Goal: Navigation & Orientation: Locate item on page

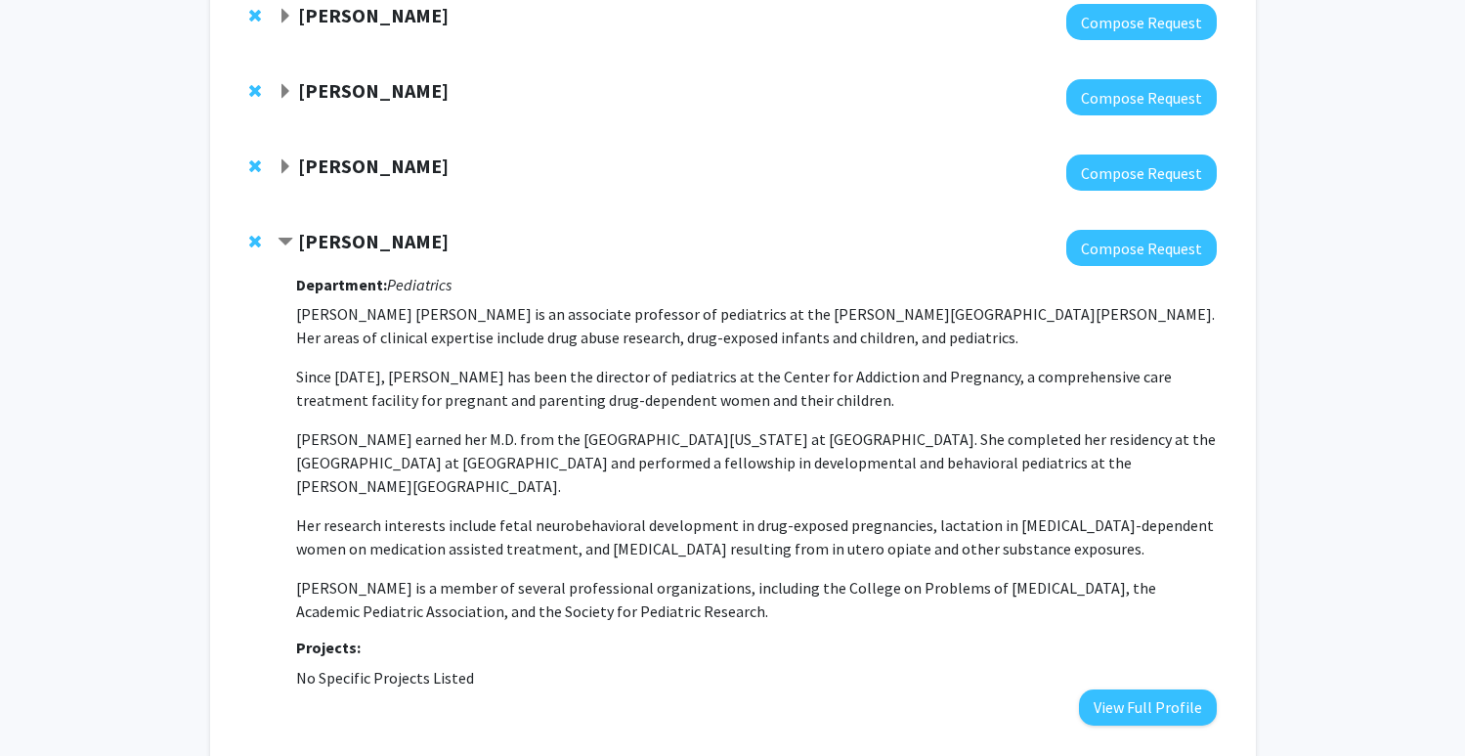
scroll to position [1278, 0]
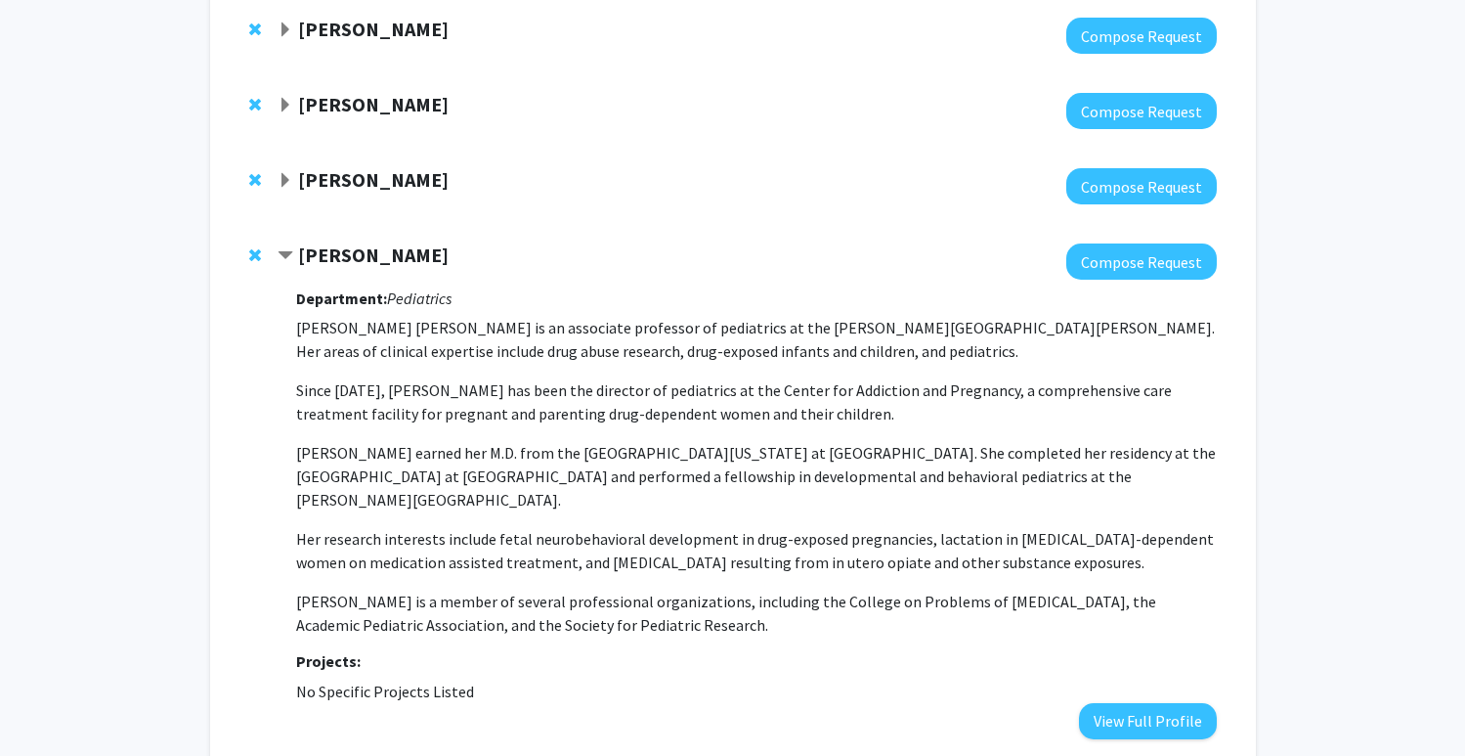
click at [319, 167] on strong "[PERSON_NAME]" at bounding box center [373, 179] width 151 height 24
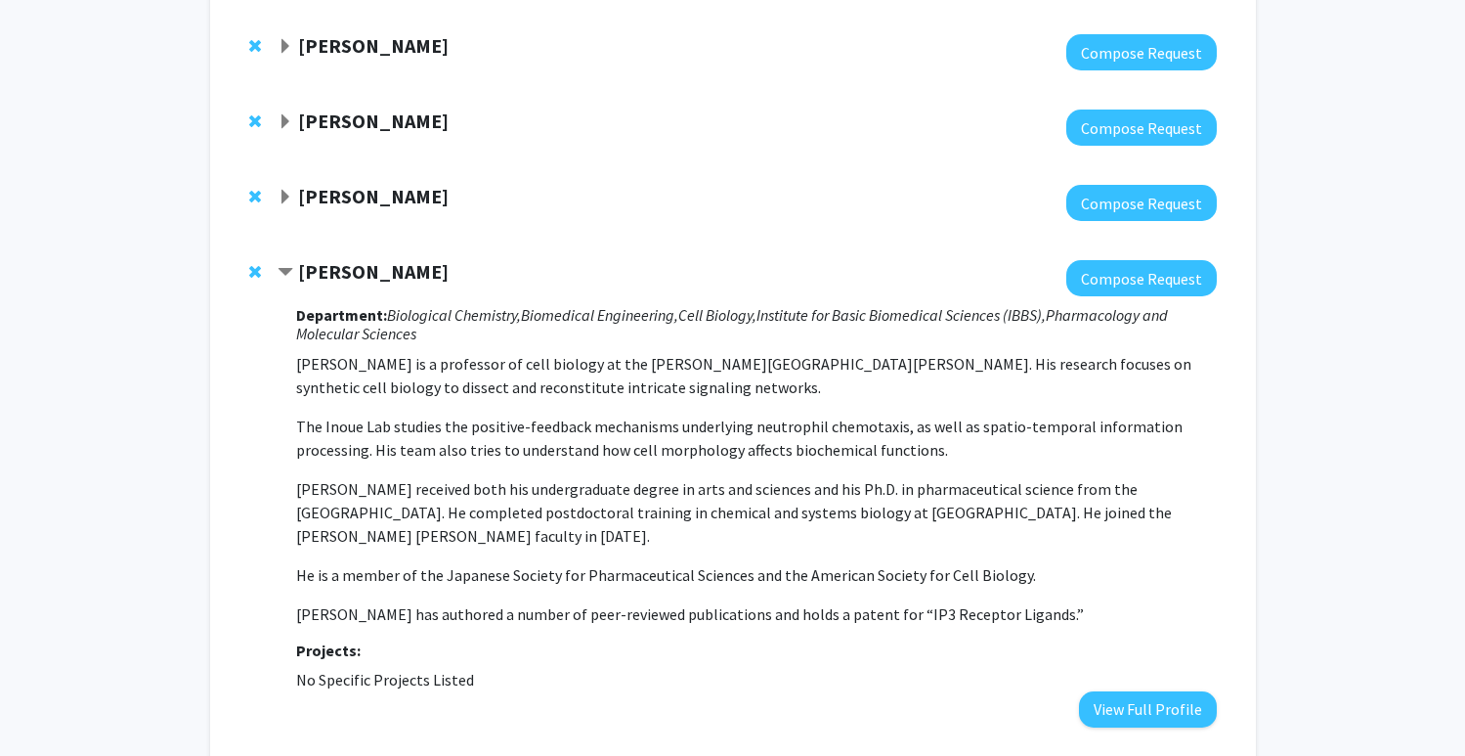
scroll to position [1171, 0]
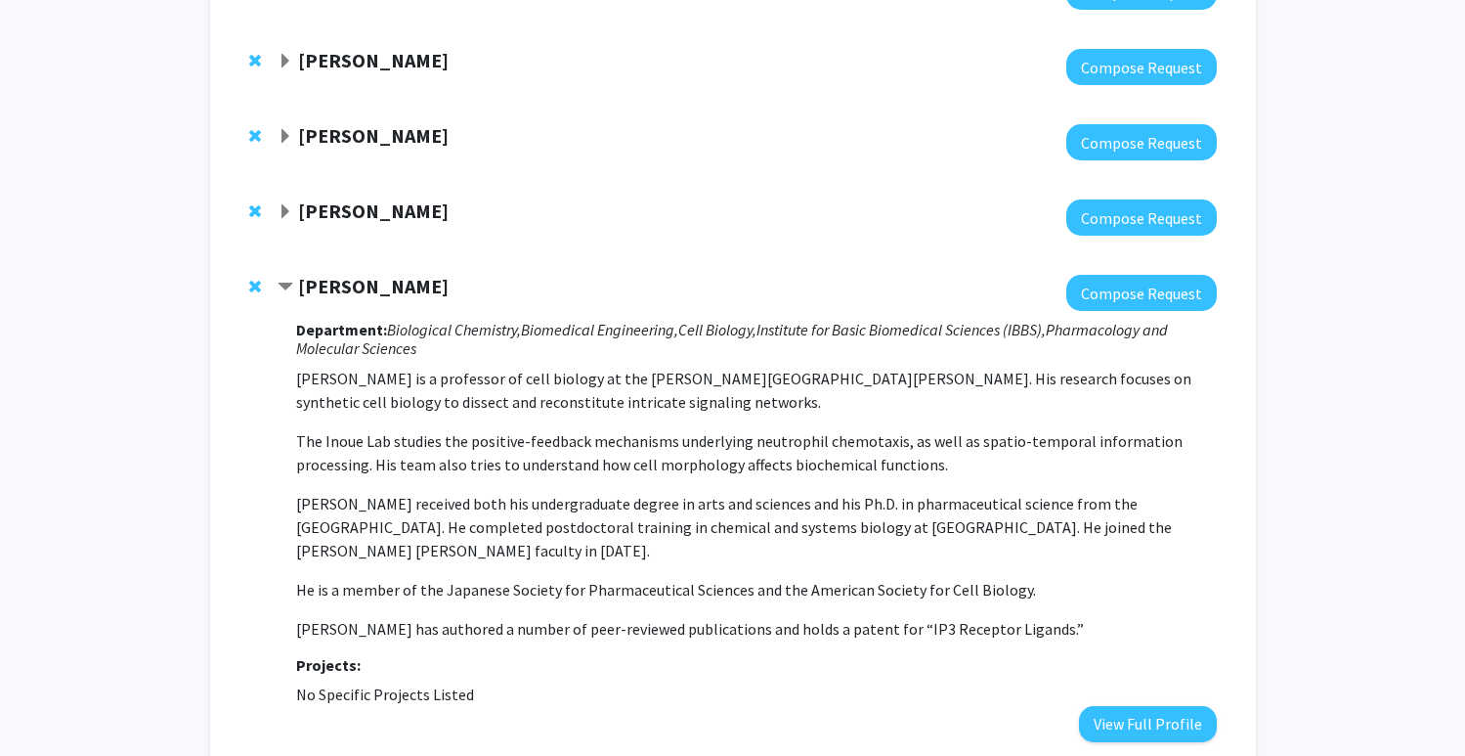
click at [365, 198] on strong "[PERSON_NAME]" at bounding box center [373, 210] width 151 height 24
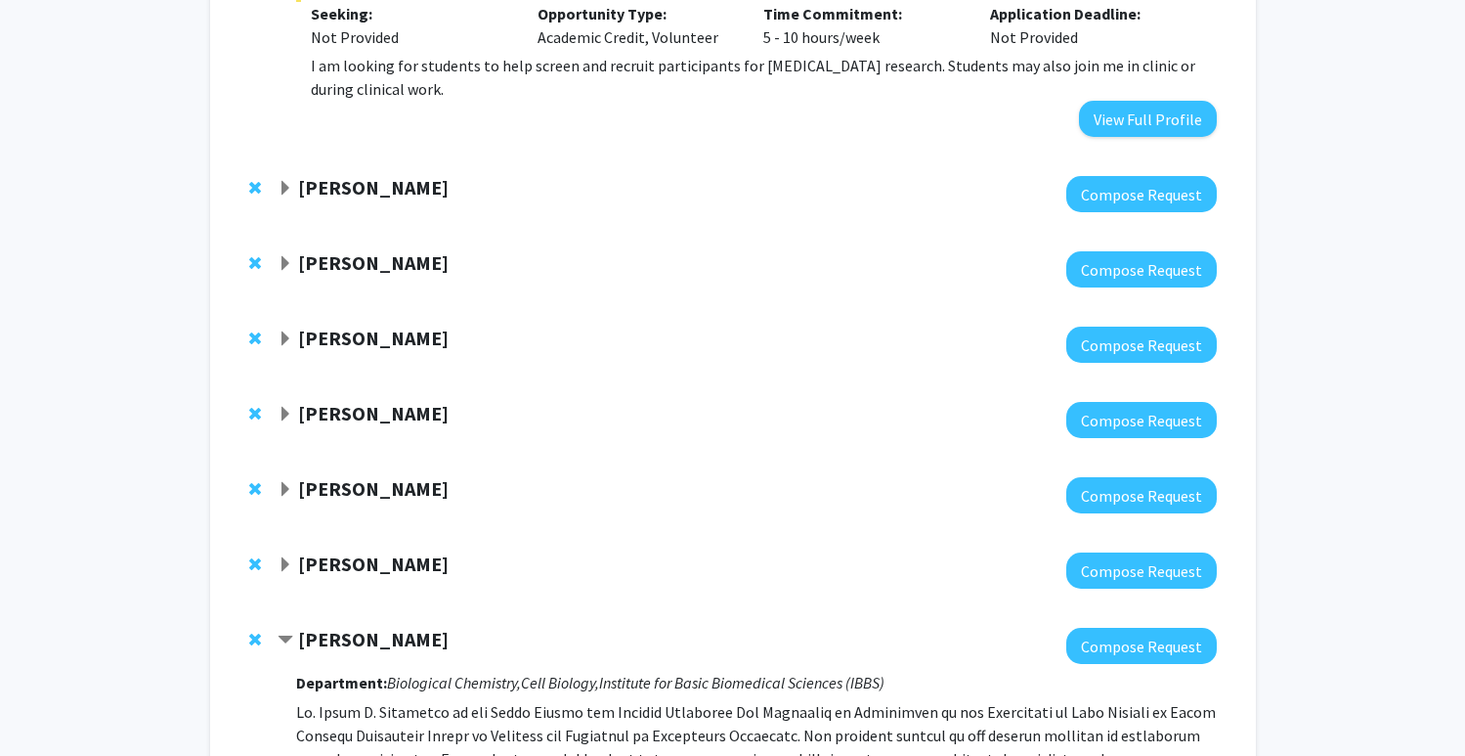
scroll to position [717, 0]
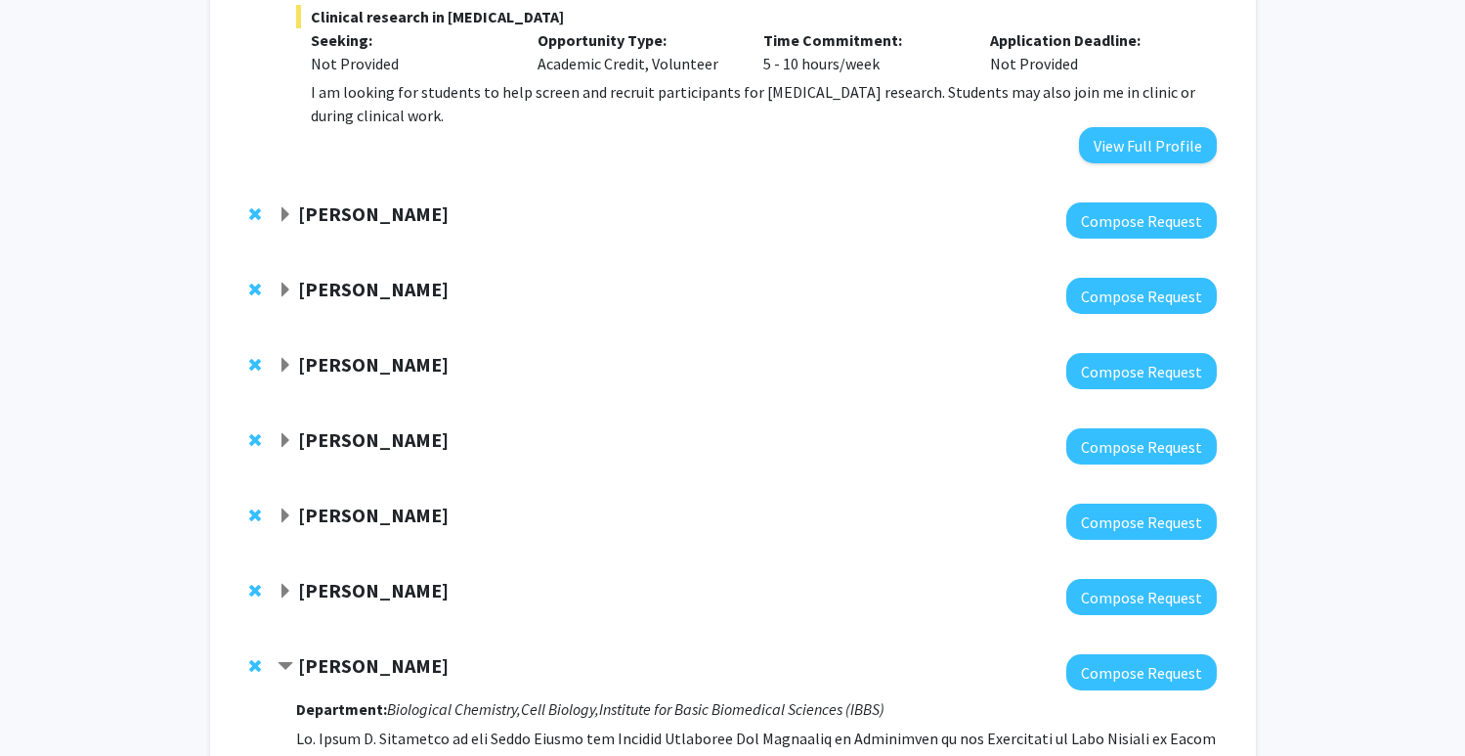
click at [360, 277] on strong "[PERSON_NAME]" at bounding box center [373, 289] width 151 height 24
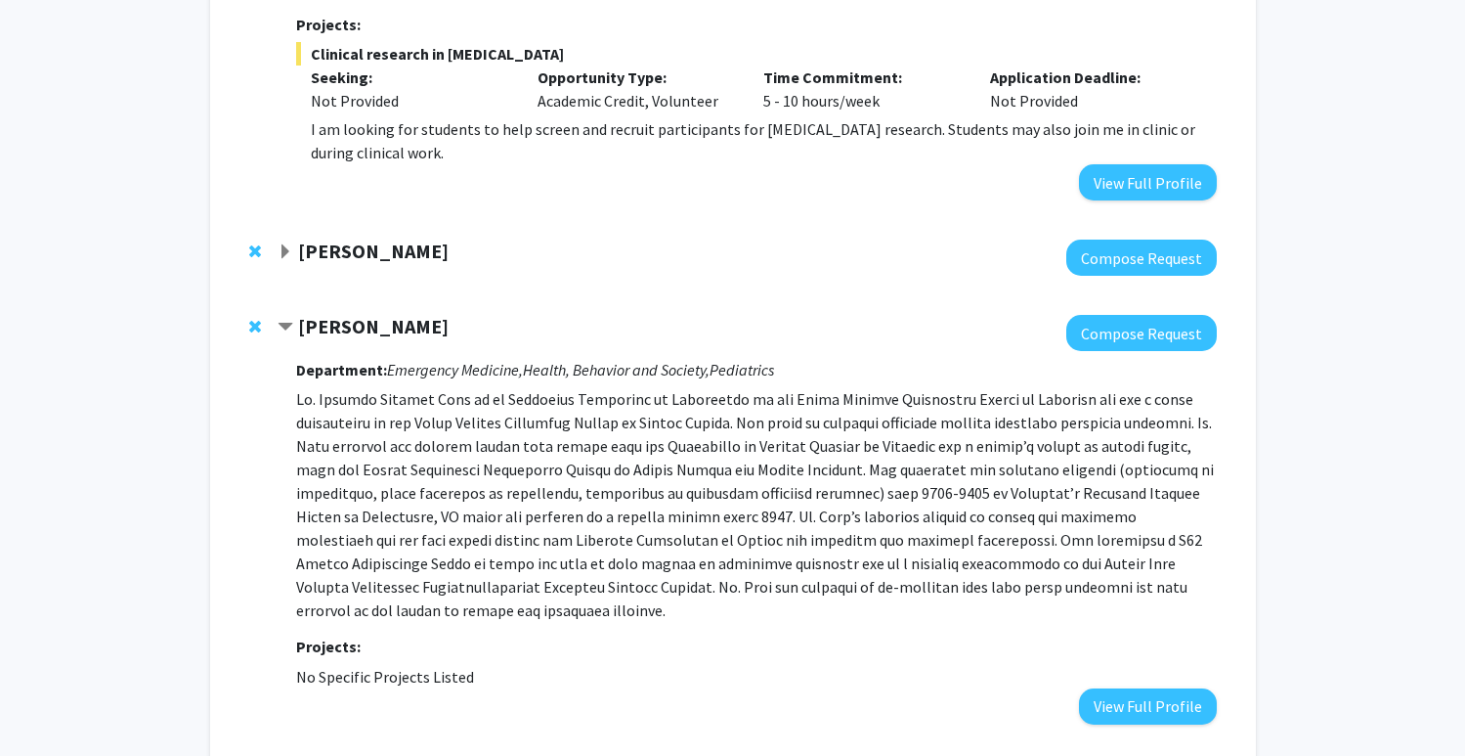
scroll to position [668, 0]
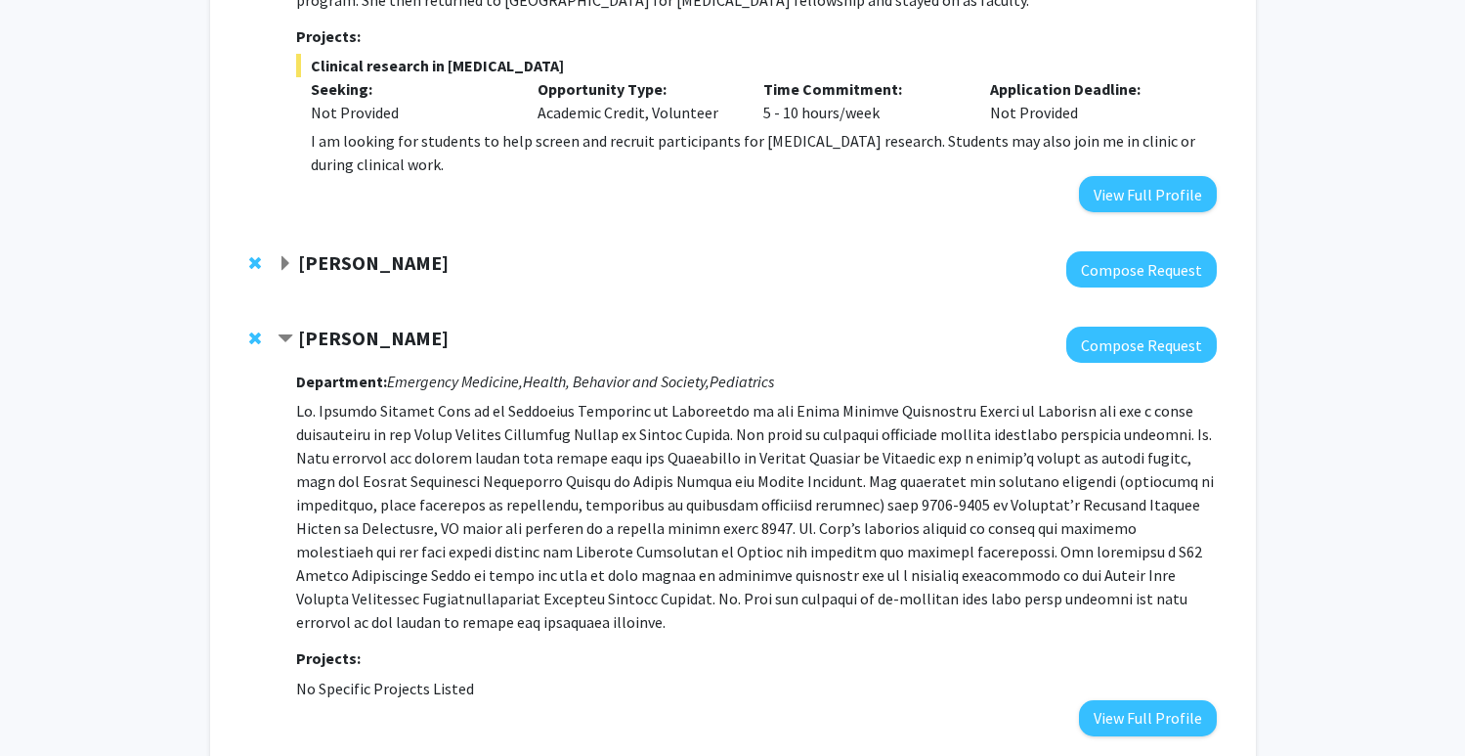
click at [329, 250] on strong "[PERSON_NAME]" at bounding box center [373, 262] width 151 height 24
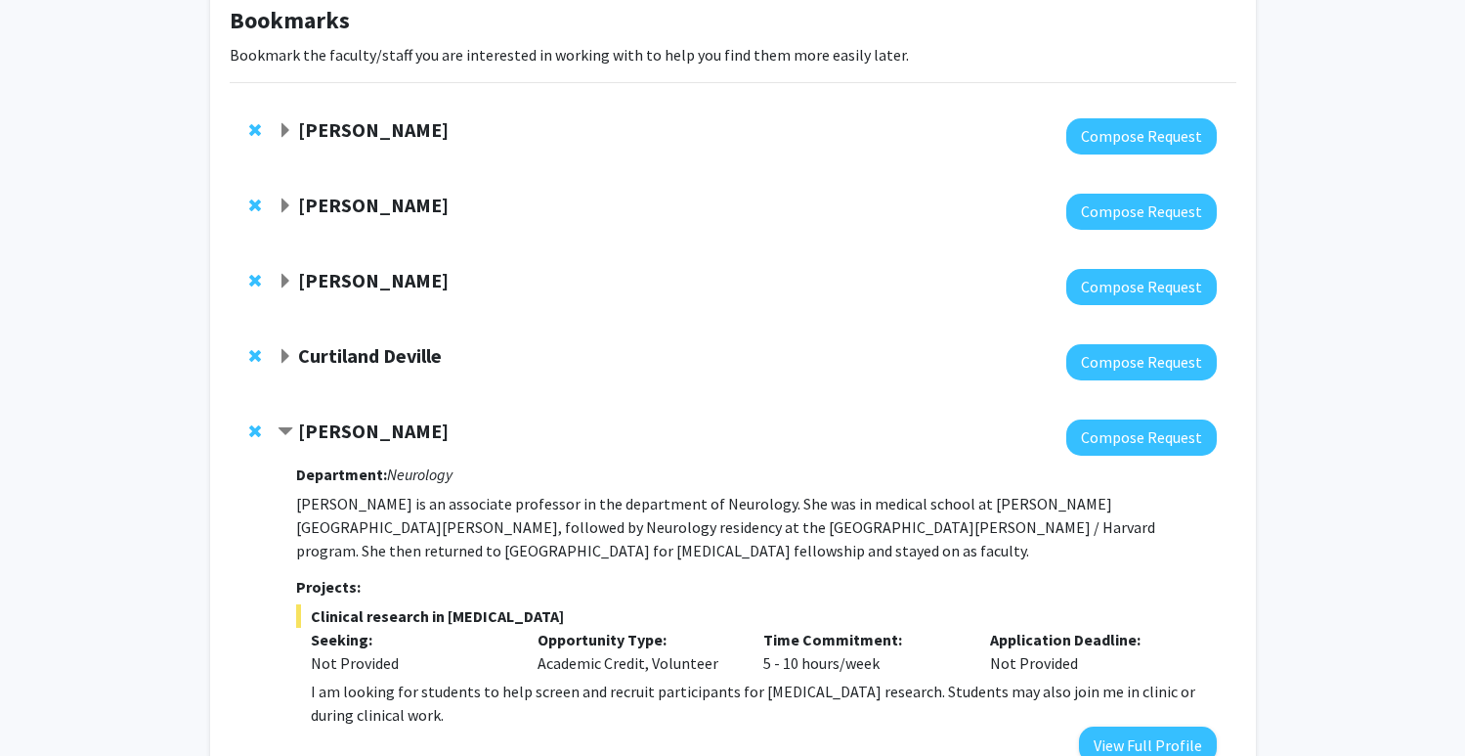
scroll to position [106, 0]
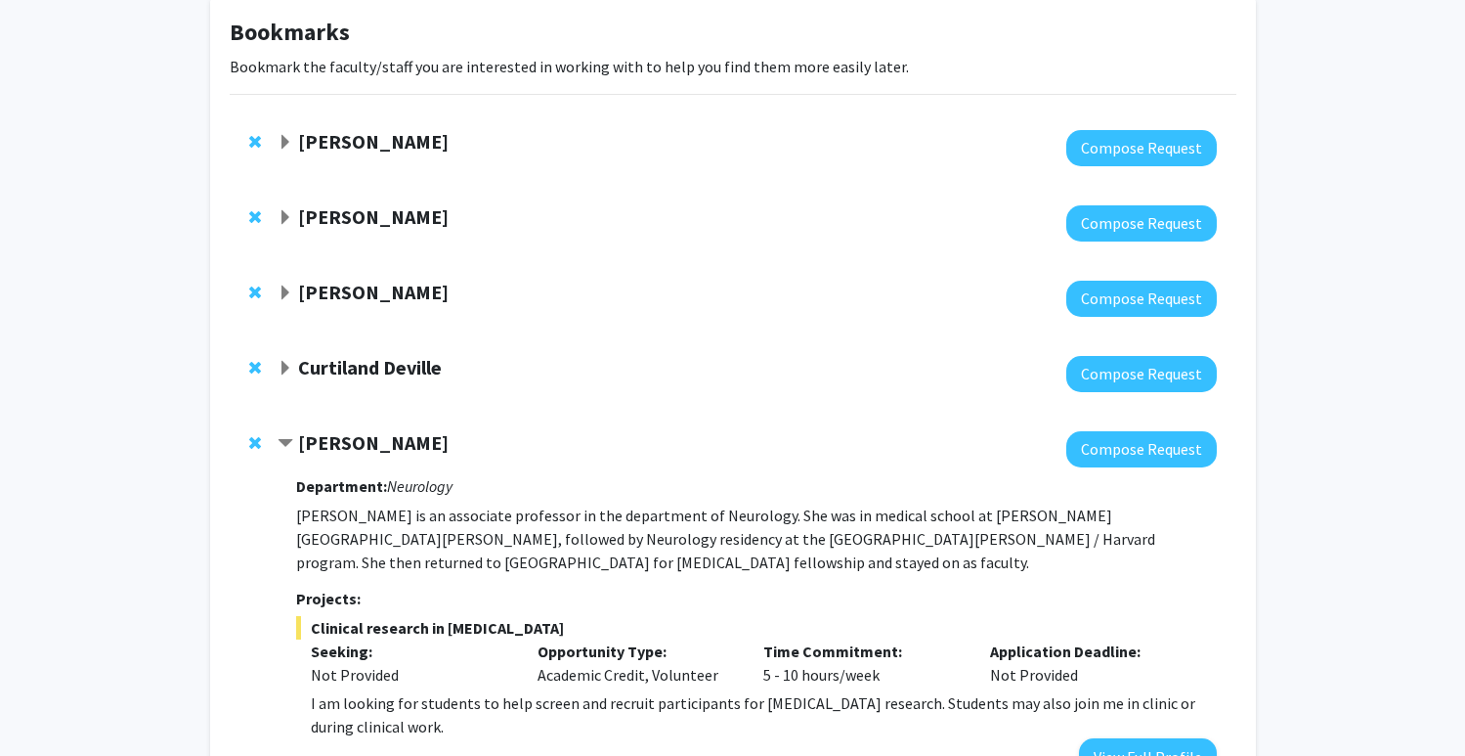
click at [379, 285] on strong "[PERSON_NAME]" at bounding box center [373, 292] width 151 height 24
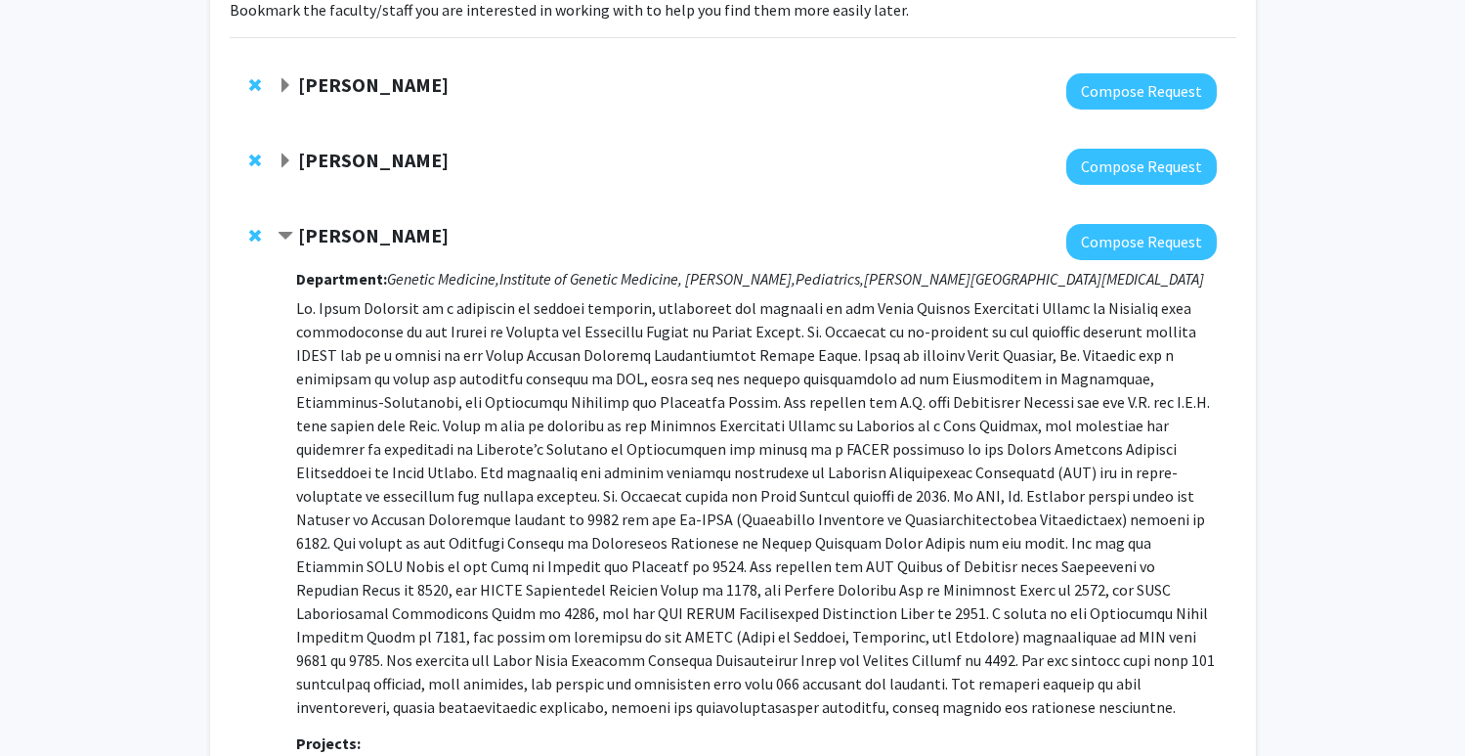
scroll to position [168, 0]
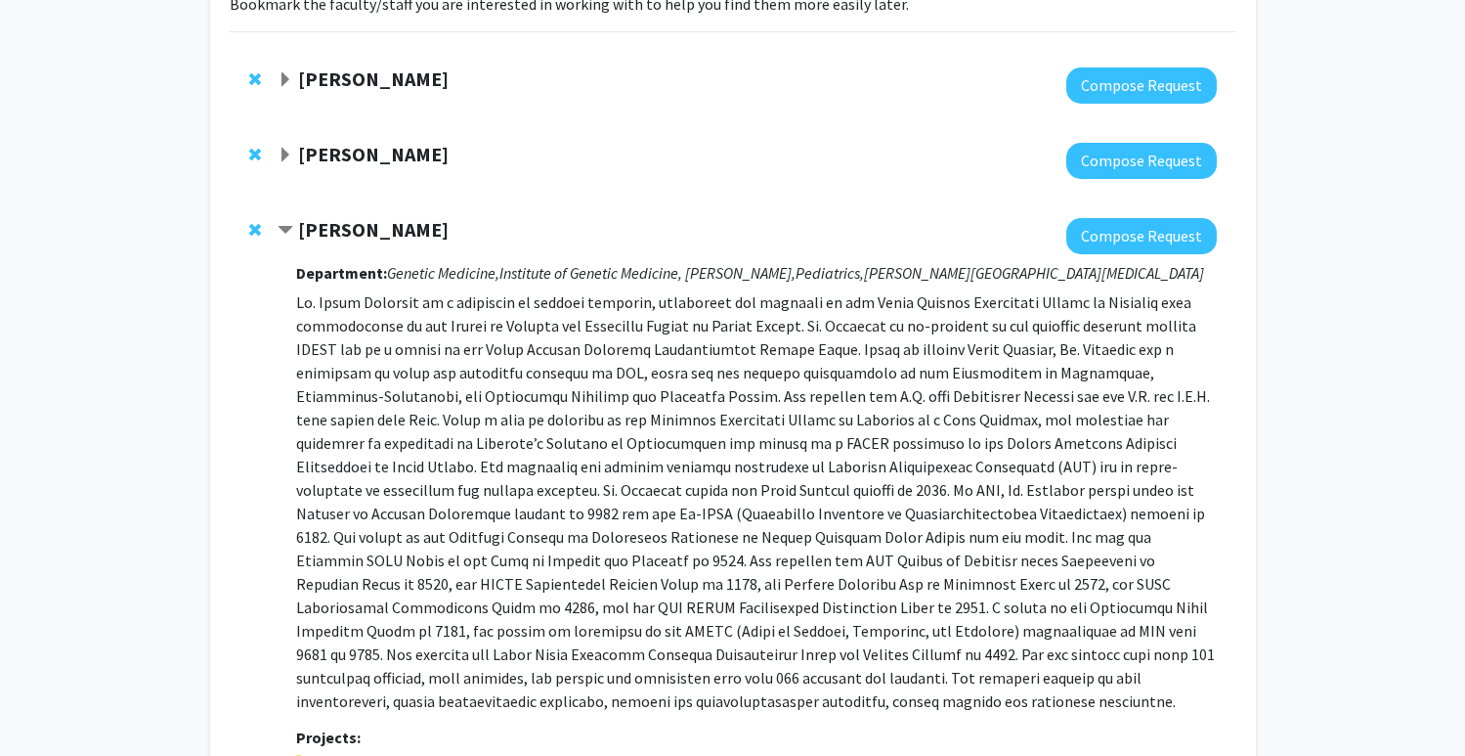
click at [379, 240] on strong "[PERSON_NAME]" at bounding box center [373, 229] width 151 height 24
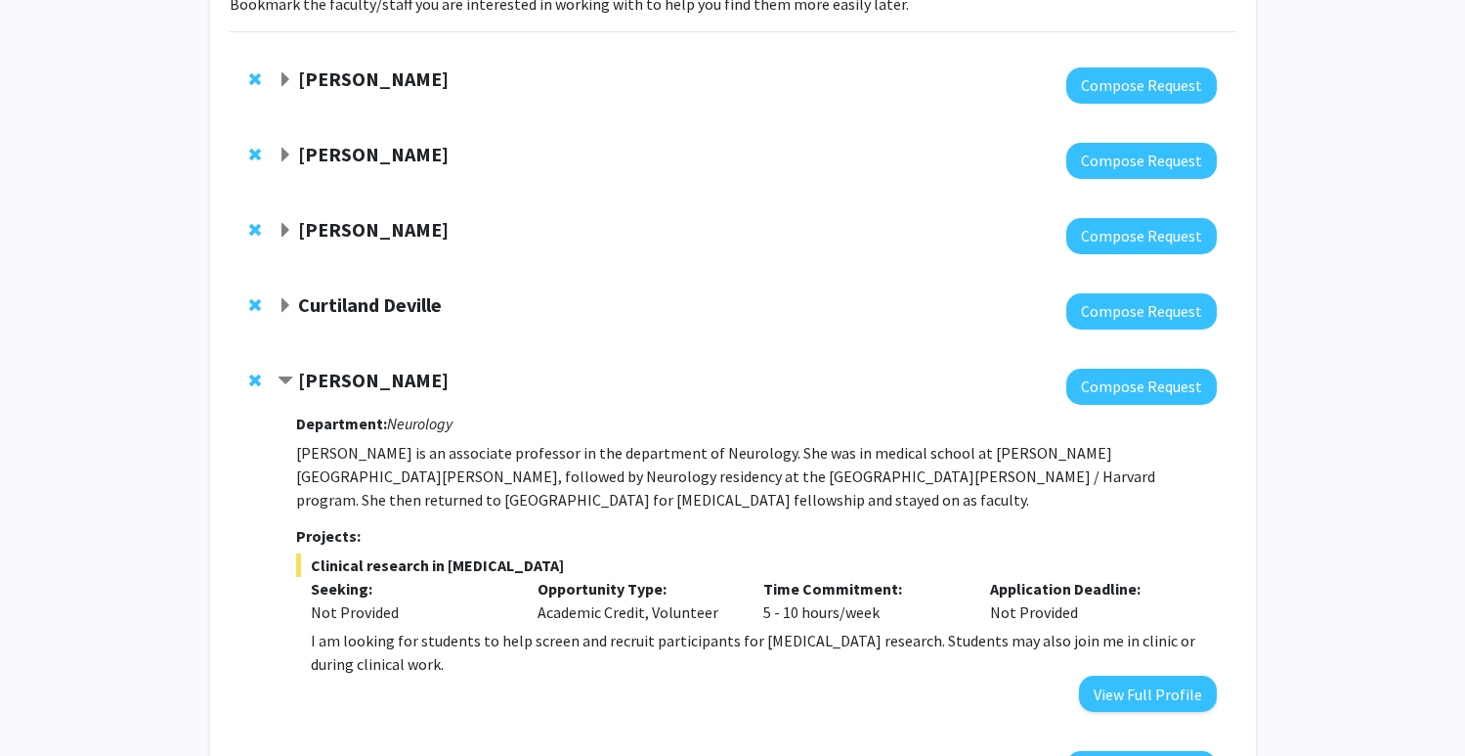
click at [379, 151] on strong "[PERSON_NAME]" at bounding box center [373, 154] width 151 height 24
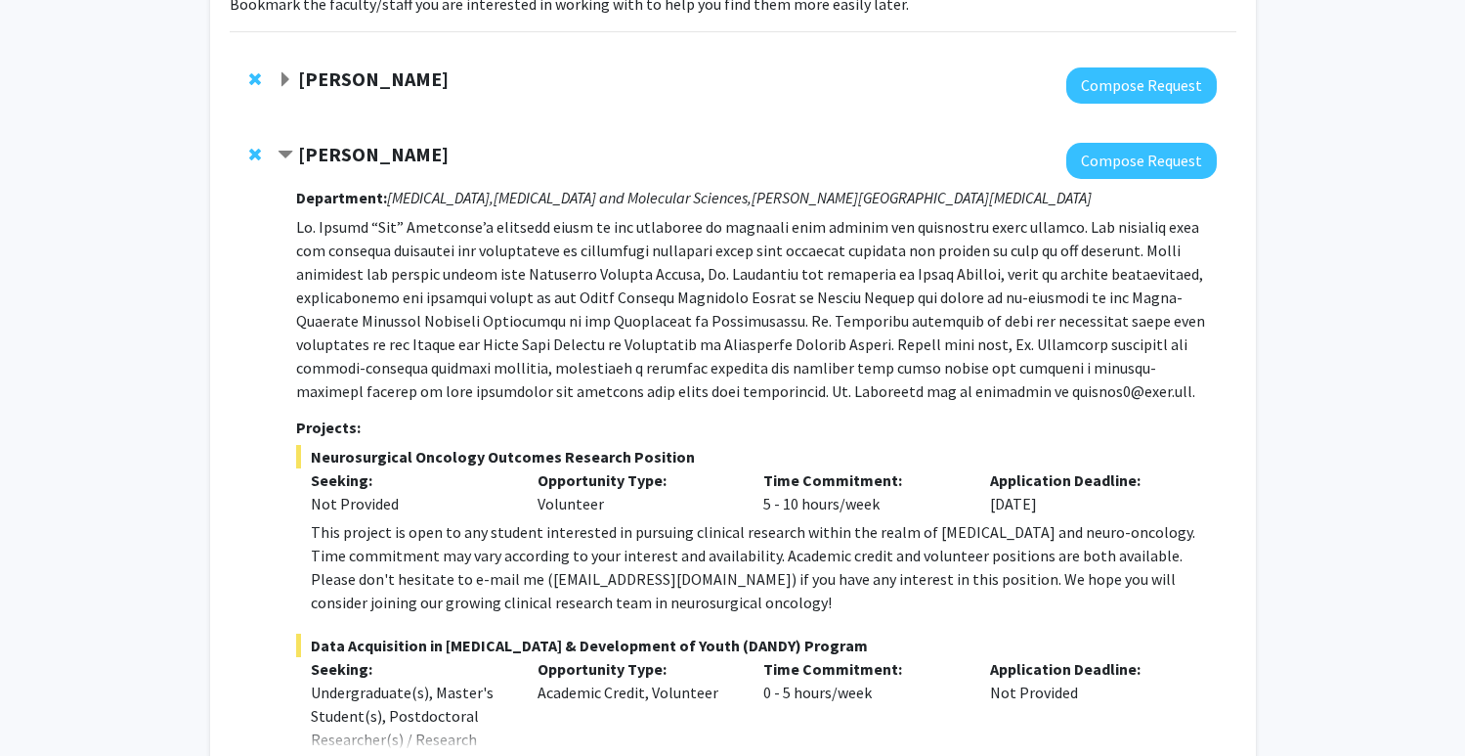
click at [379, 151] on strong "[PERSON_NAME]" at bounding box center [373, 154] width 151 height 24
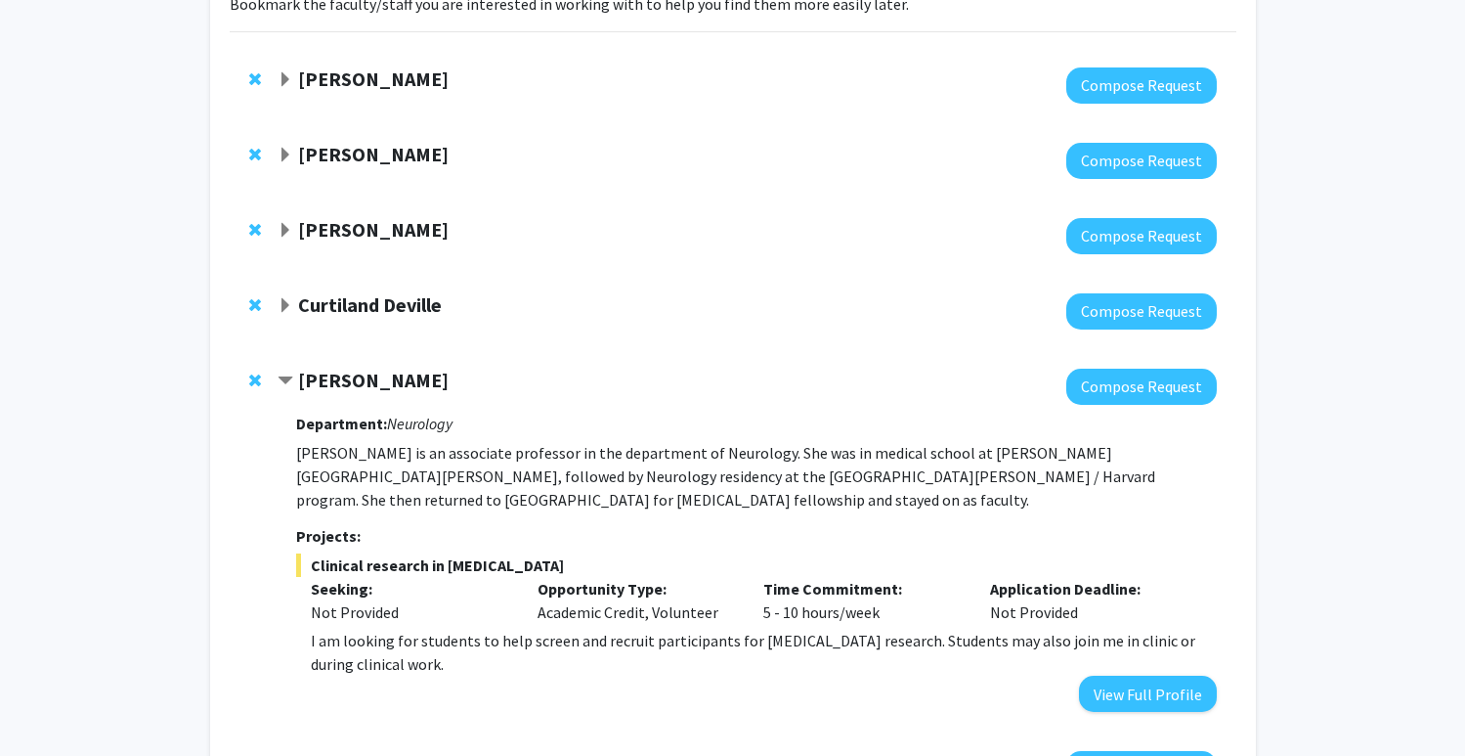
click at [372, 305] on strong "Curtiland Deville" at bounding box center [370, 304] width 144 height 24
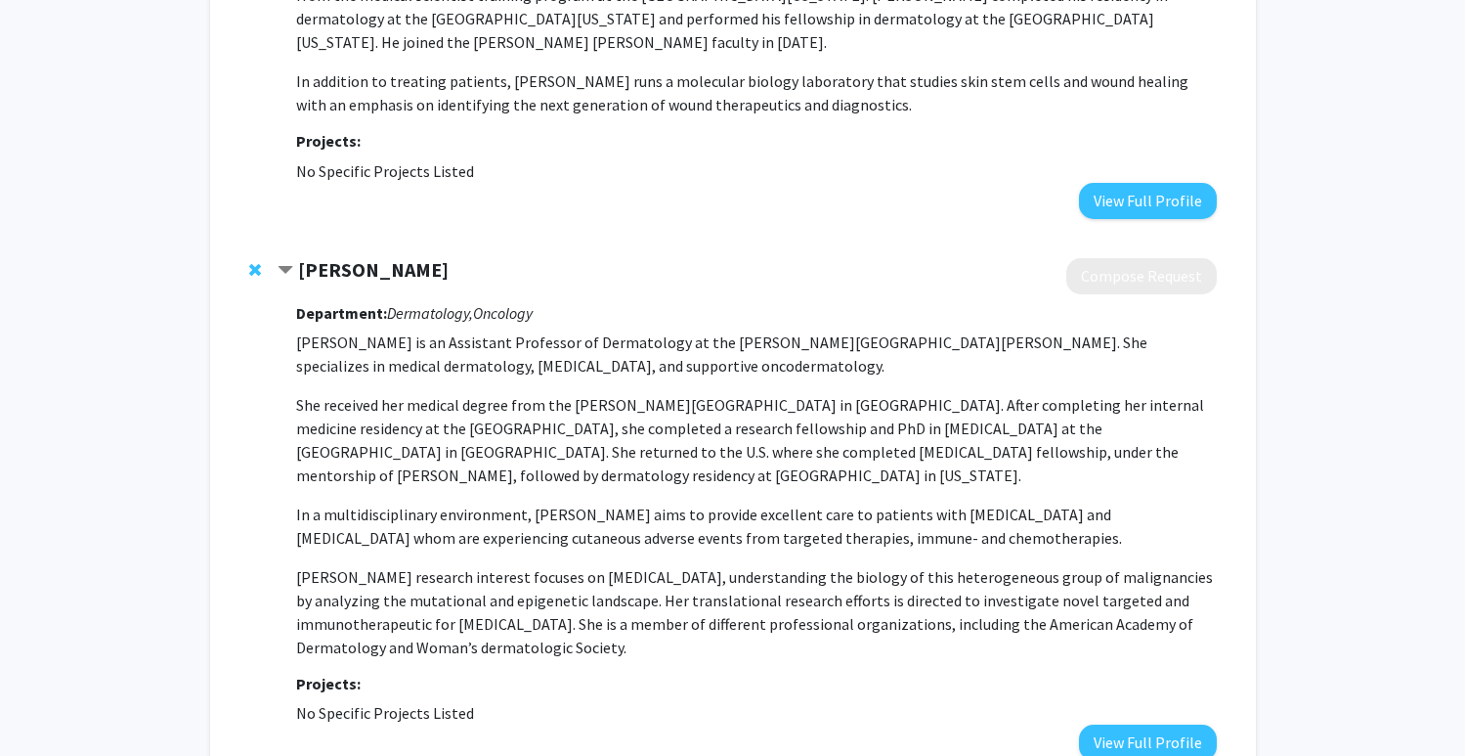
scroll to position [8264, 0]
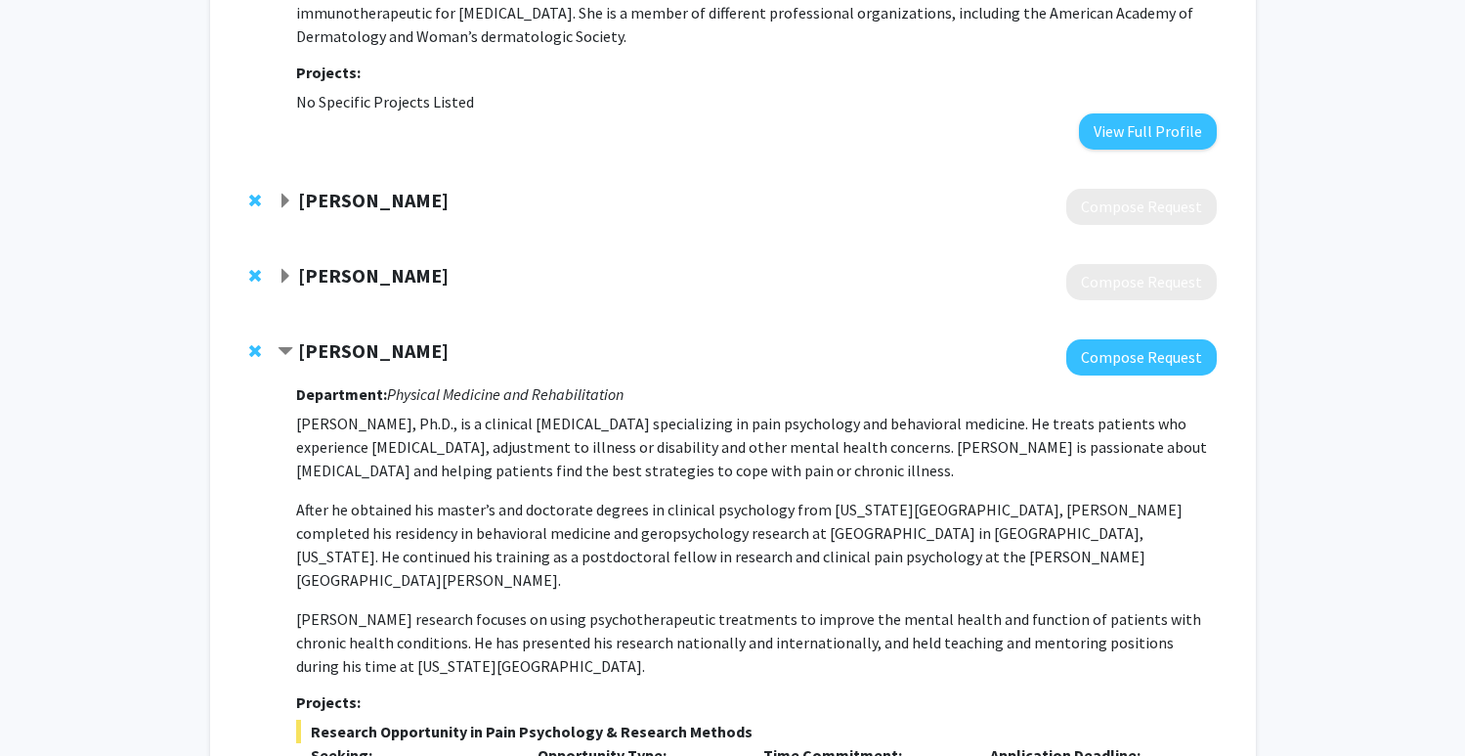
scroll to position [8811, 0]
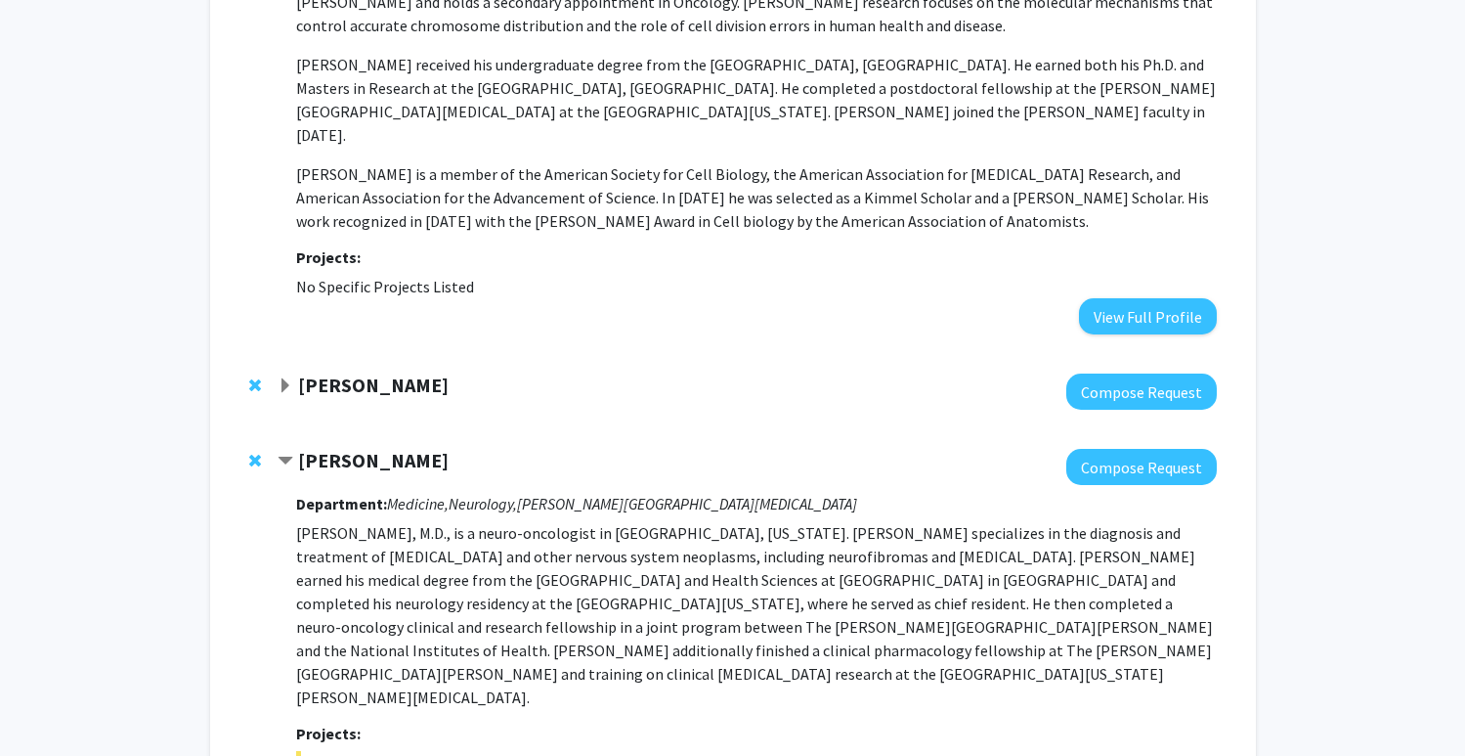
scroll to position [4930, 0]
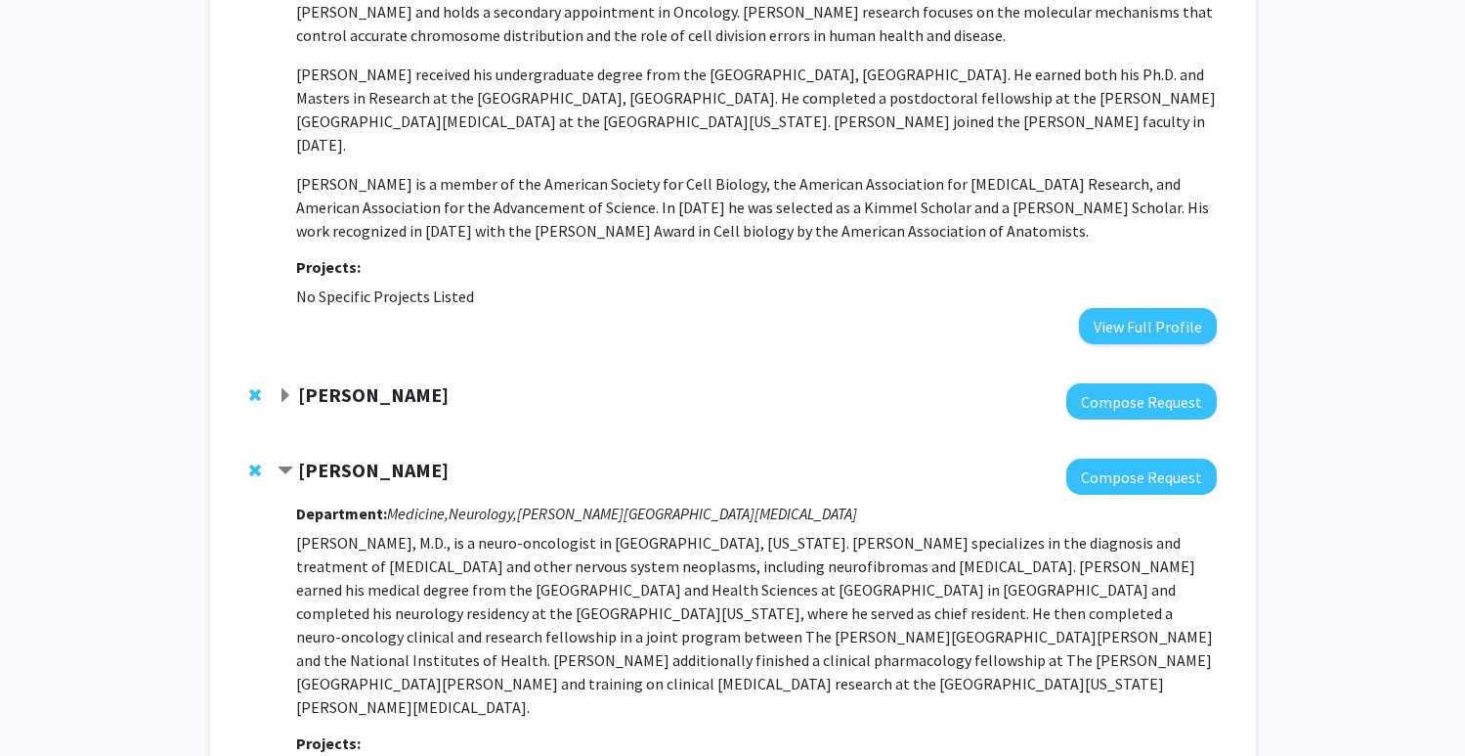
click at [374, 382] on strong "[PERSON_NAME]" at bounding box center [373, 394] width 151 height 24
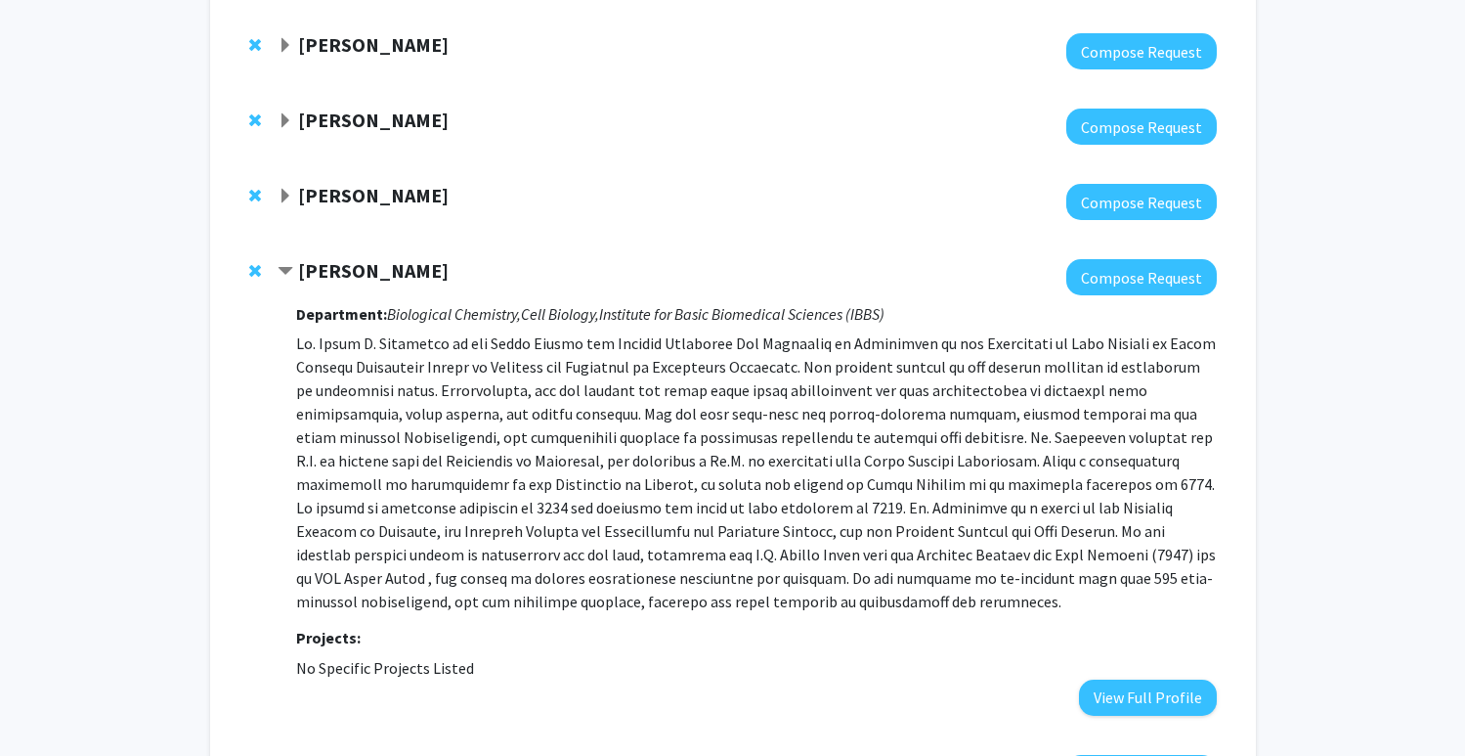
scroll to position [2998, 0]
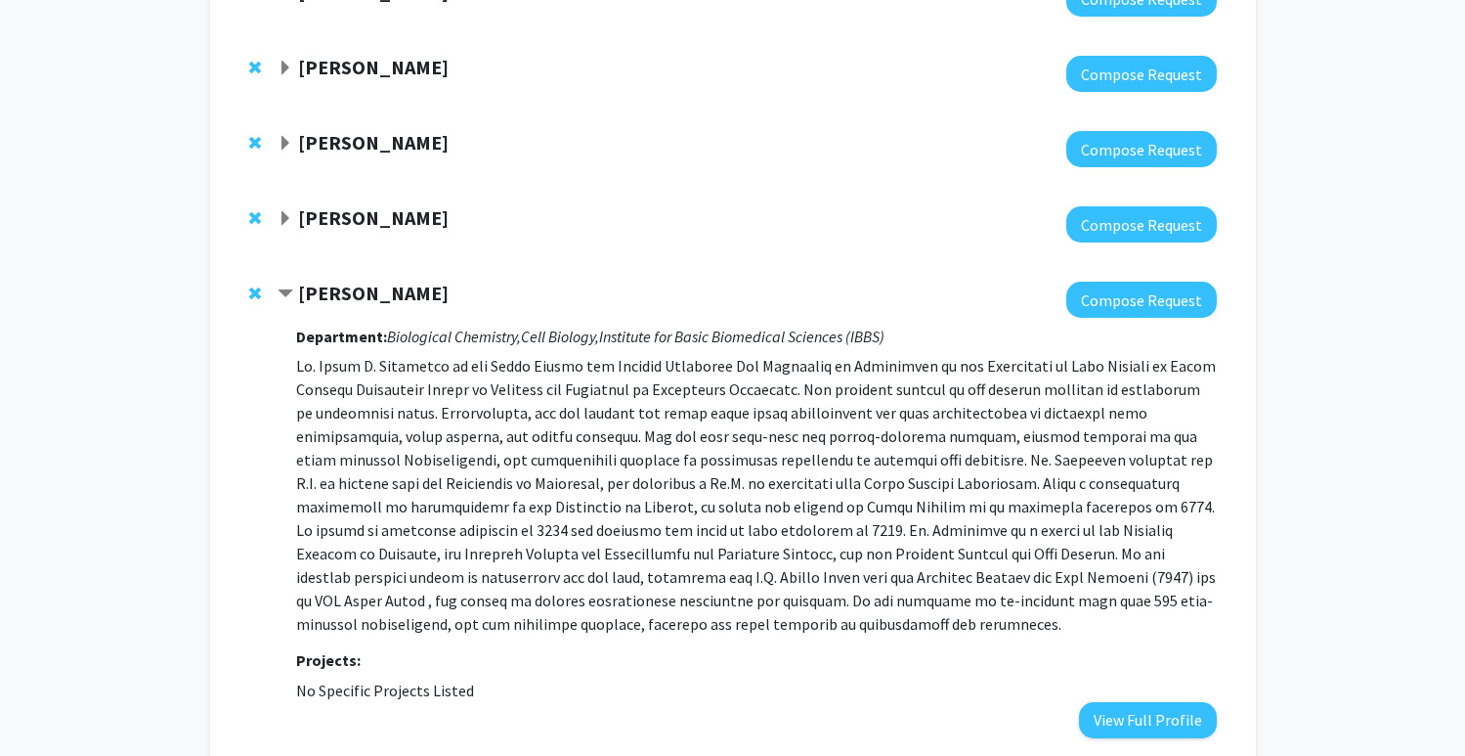
click at [368, 205] on strong "[PERSON_NAME]" at bounding box center [373, 217] width 151 height 24
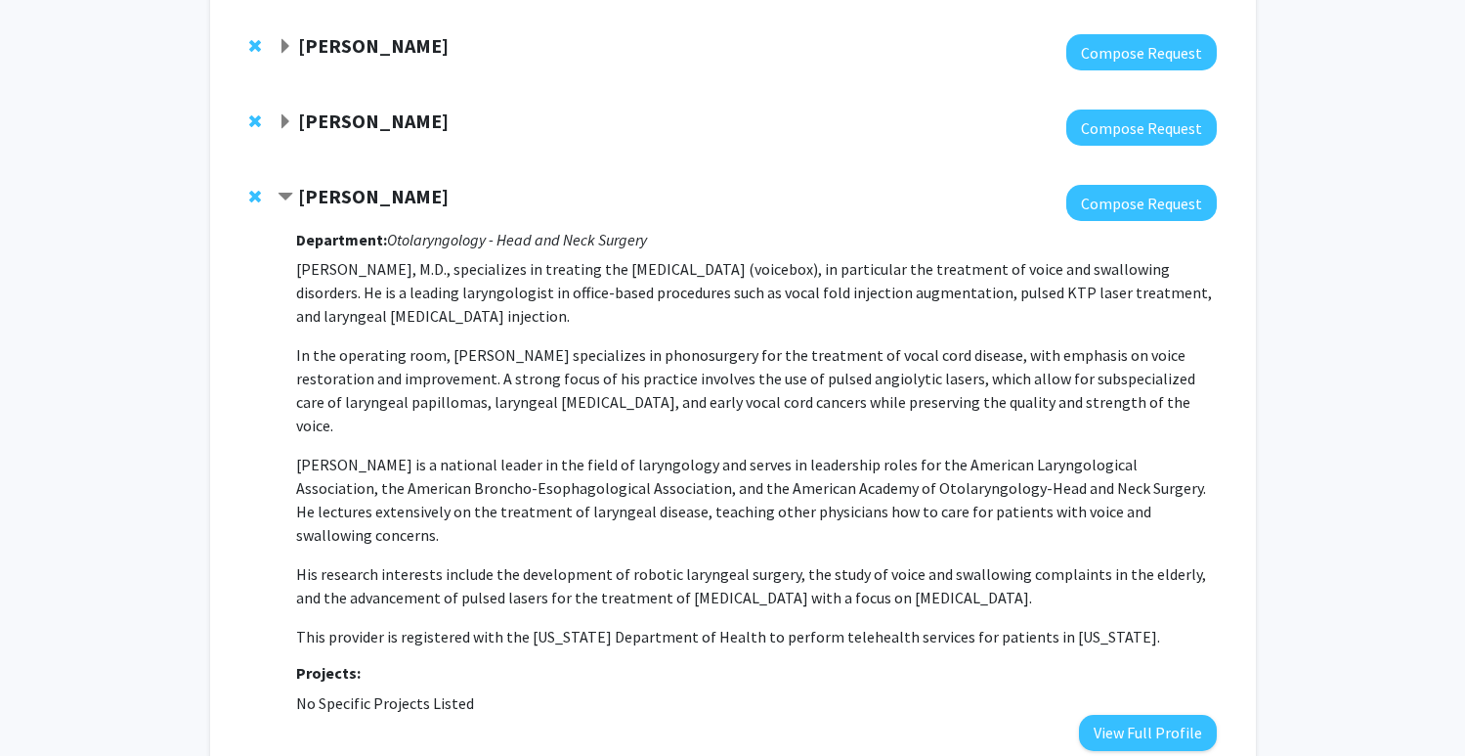
scroll to position [2789, 0]
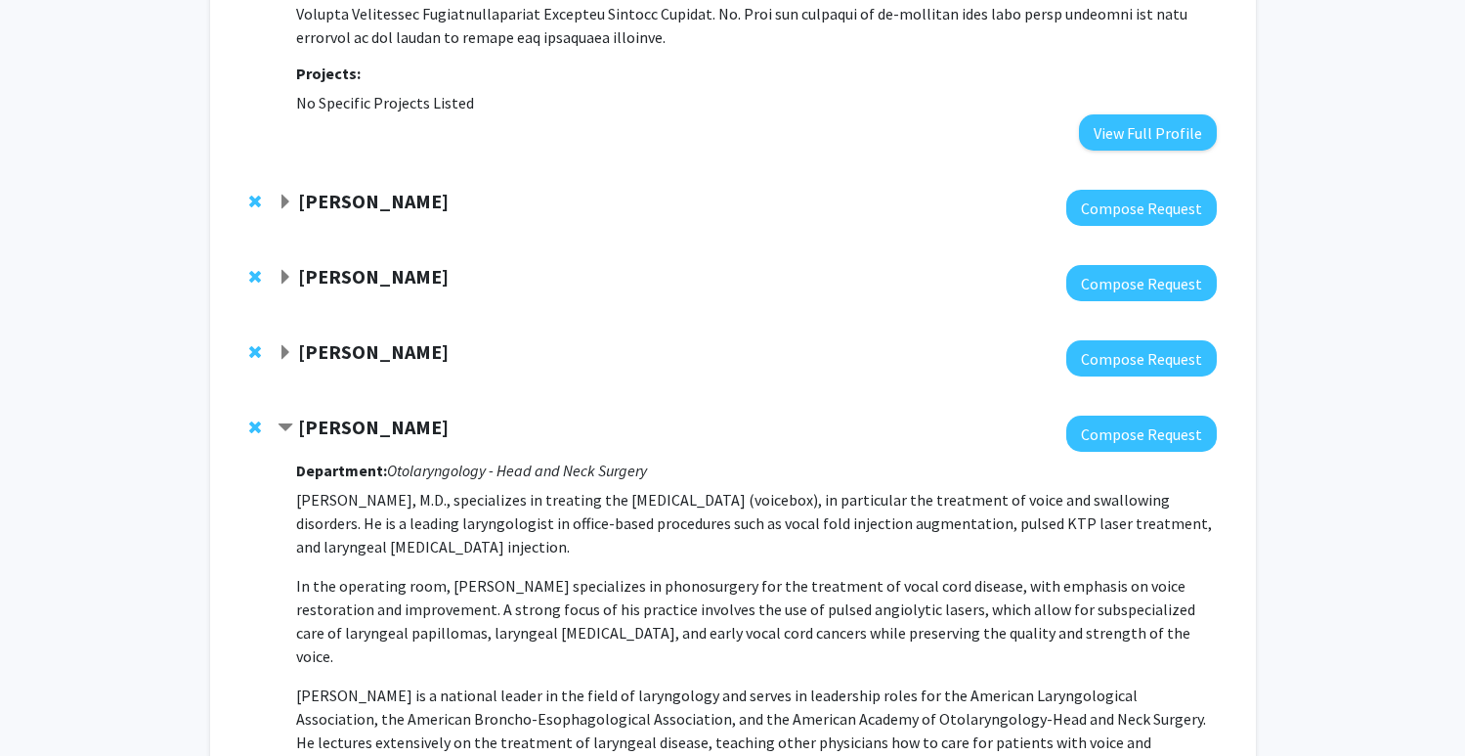
click at [419, 264] on strong "[PERSON_NAME]" at bounding box center [373, 276] width 151 height 24
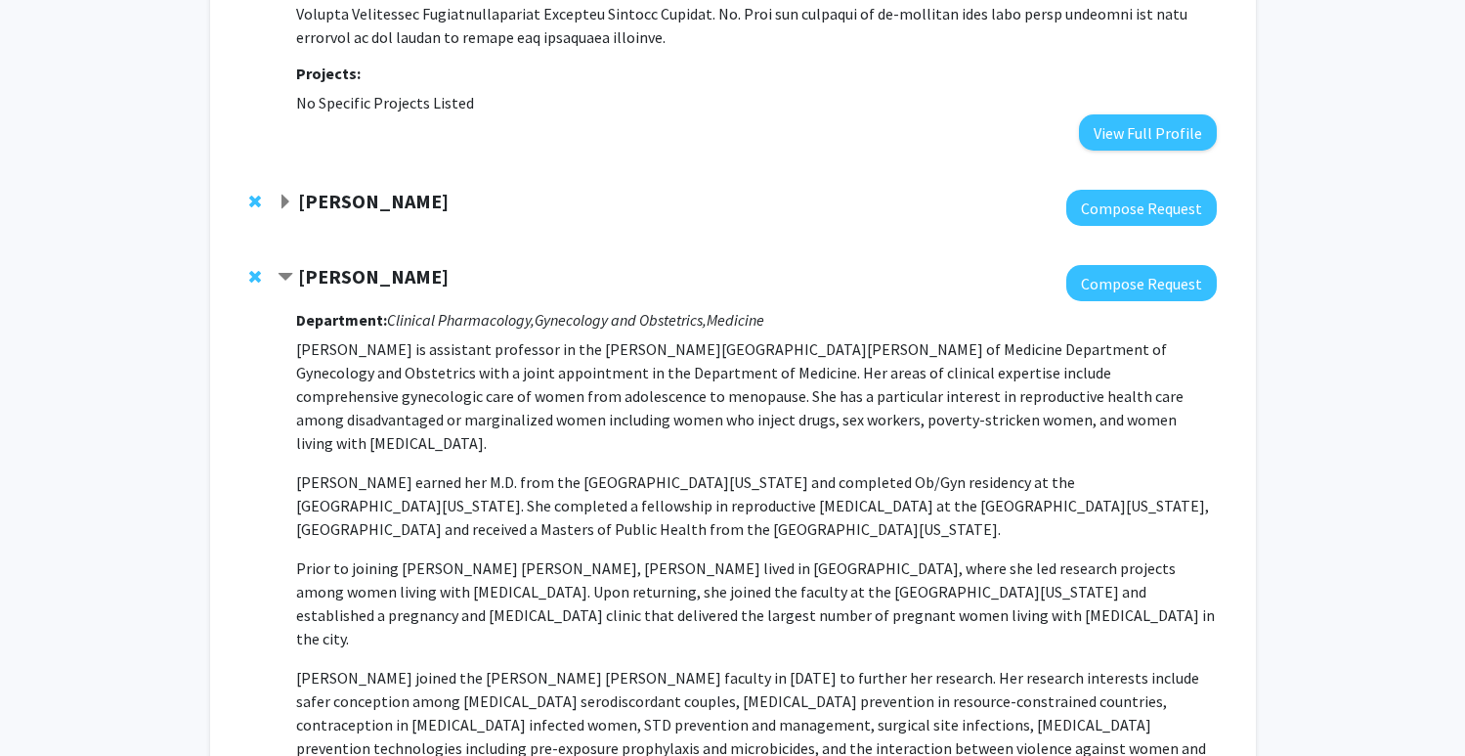
click at [419, 264] on strong "[PERSON_NAME]" at bounding box center [373, 276] width 151 height 24
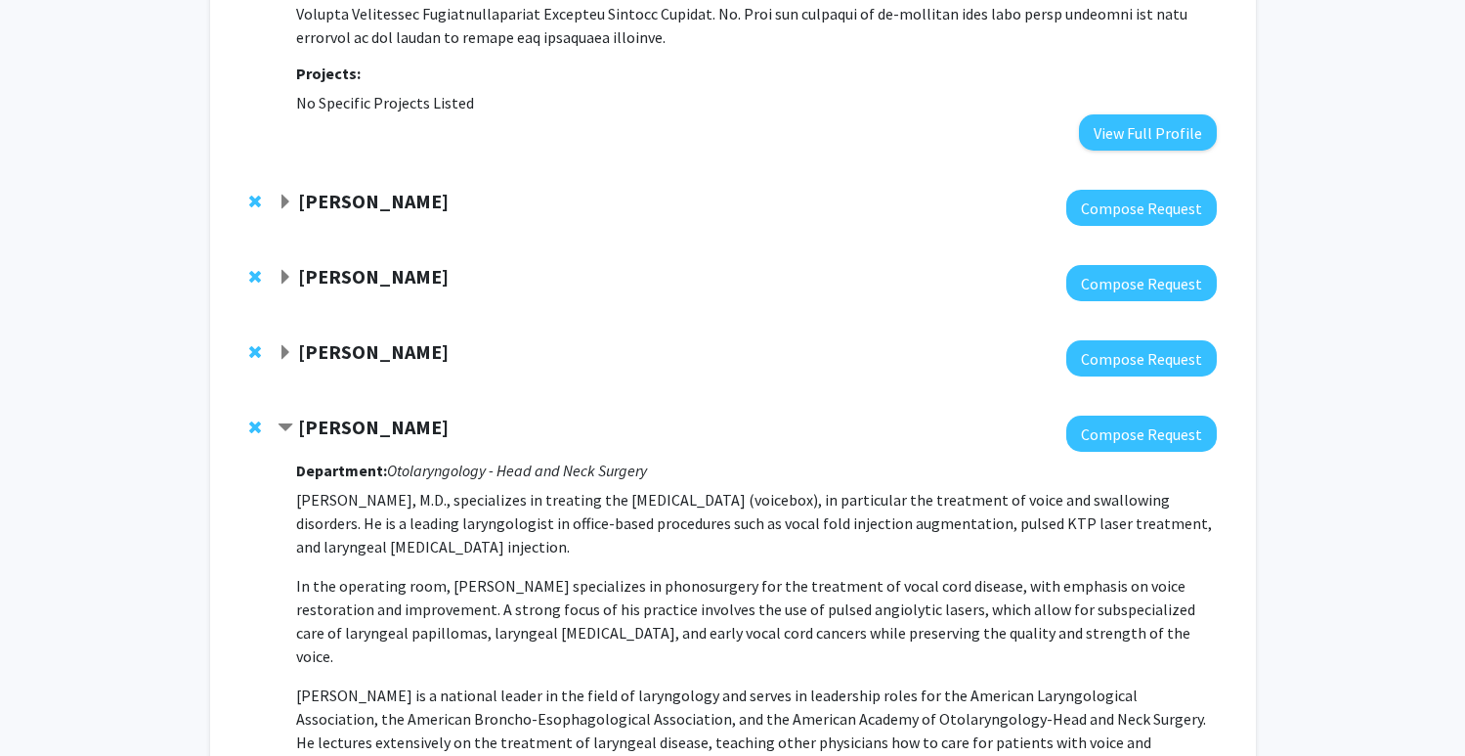
click at [402, 339] on strong "[PERSON_NAME]" at bounding box center [373, 351] width 151 height 24
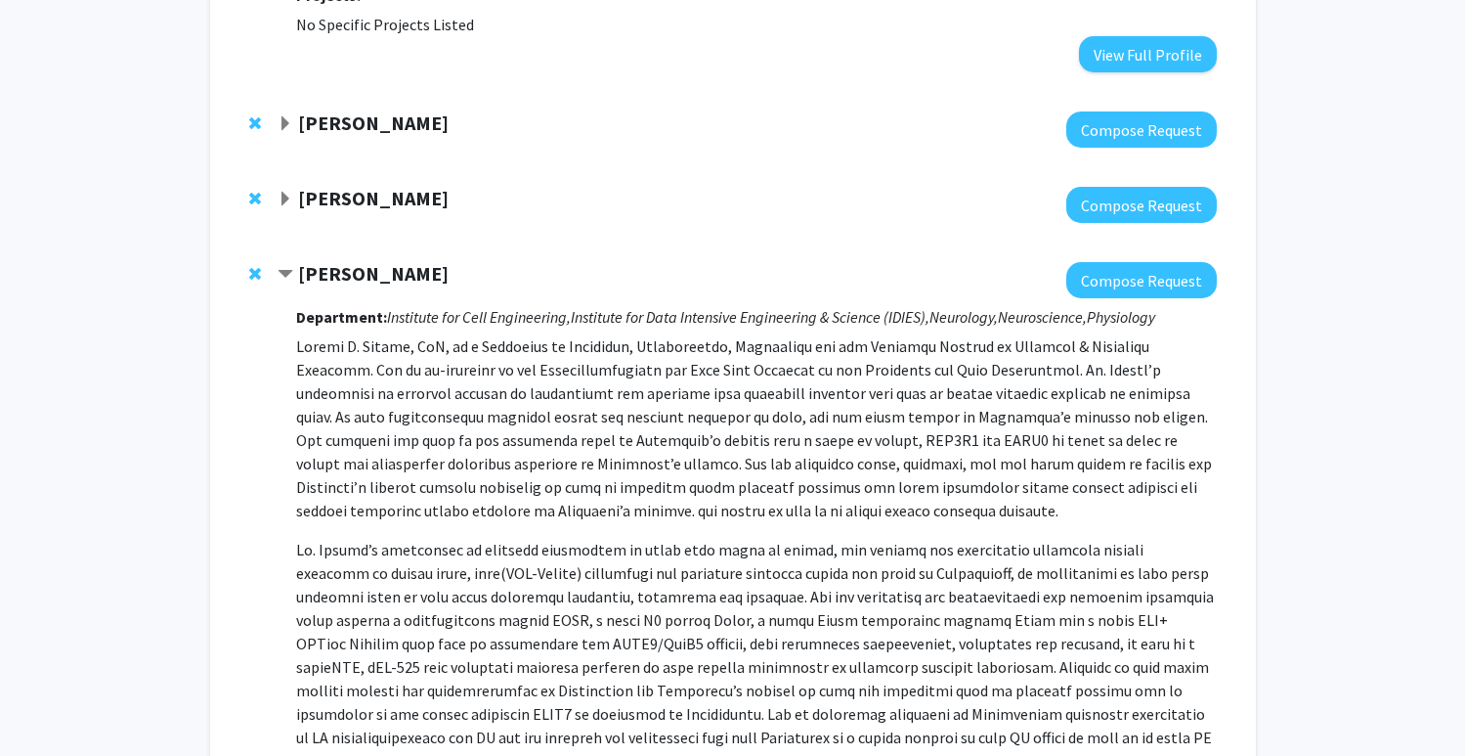
click at [387, 261] on strong "[PERSON_NAME]" at bounding box center [373, 273] width 151 height 24
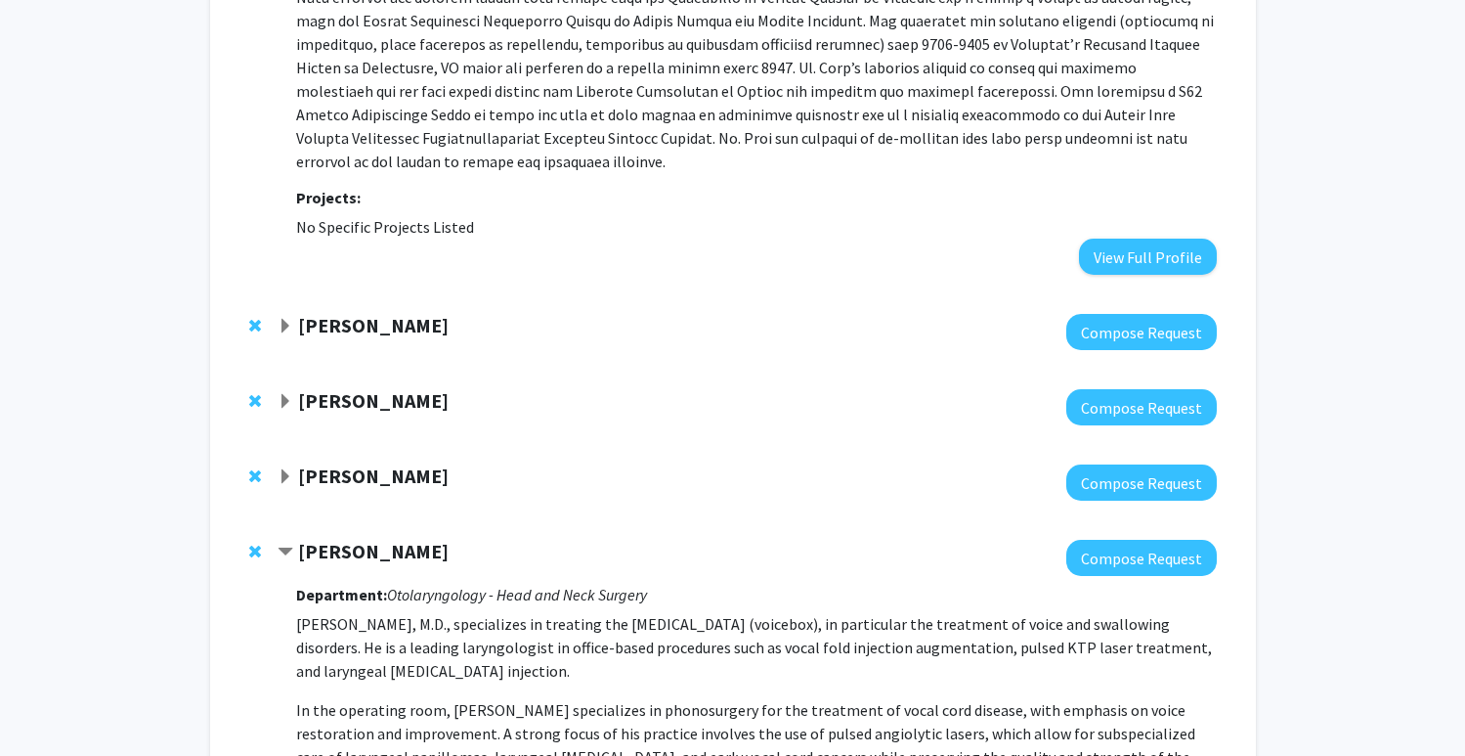
scroll to position [2578, 0]
